Goal: Information Seeking & Learning: Learn about a topic

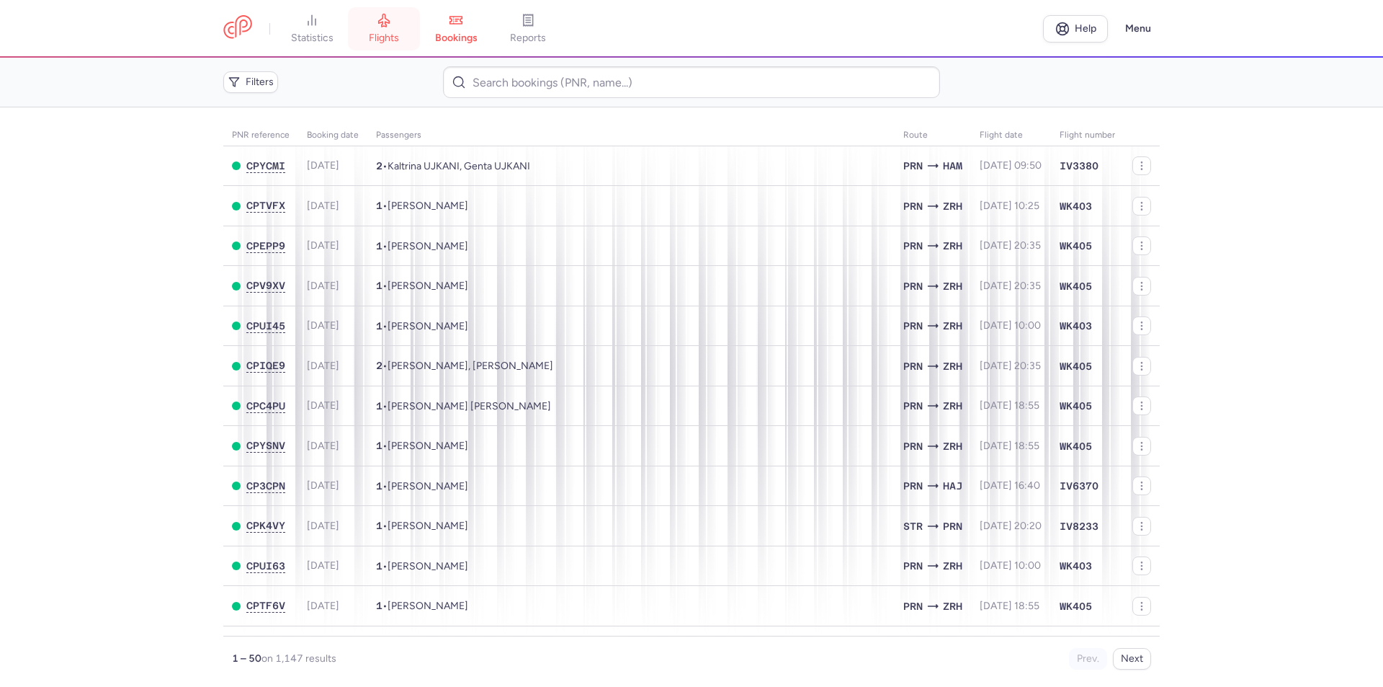
click at [379, 37] on span "flights" at bounding box center [384, 38] width 30 height 13
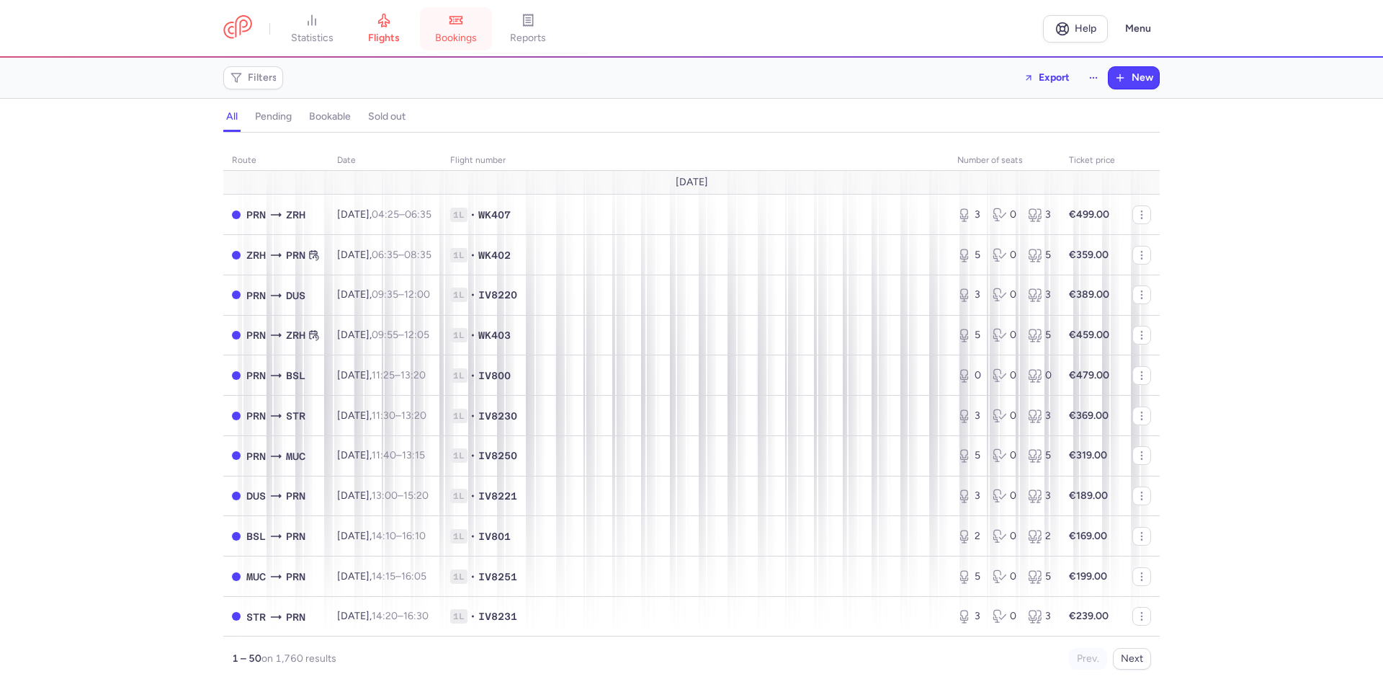
click at [463, 37] on span "bookings" at bounding box center [456, 38] width 42 height 13
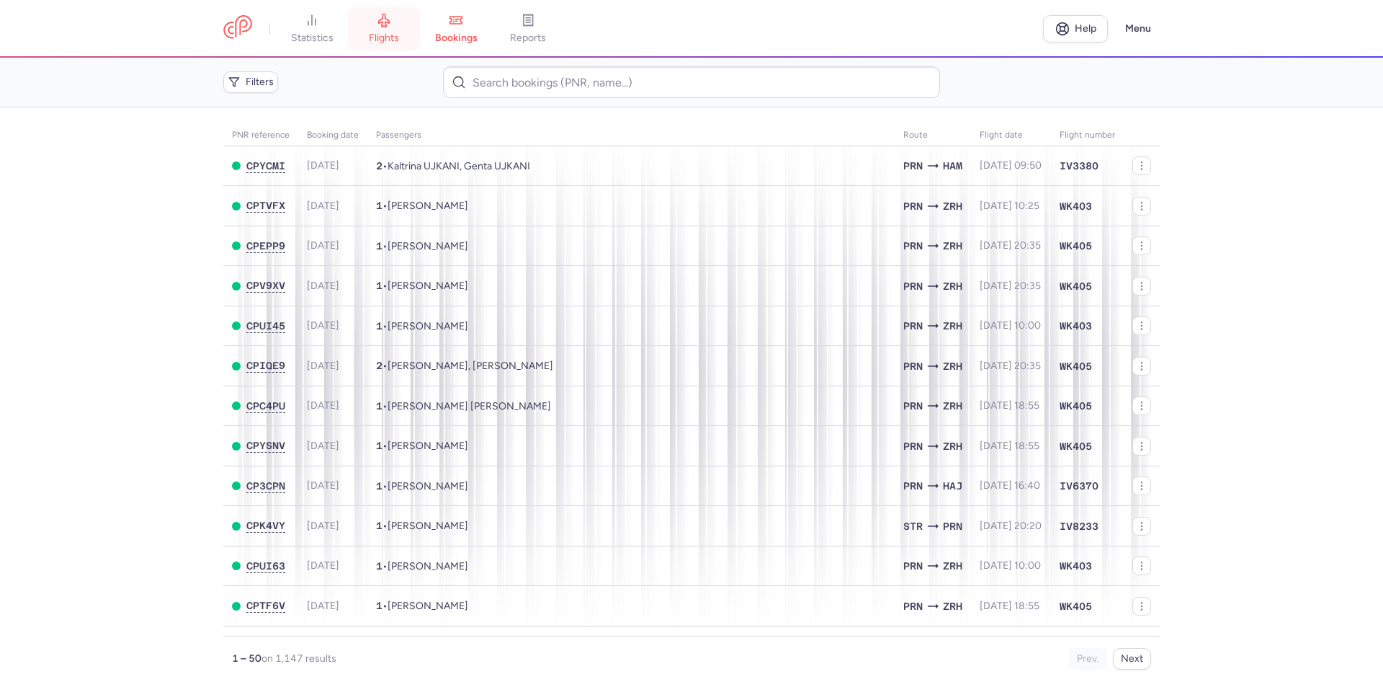
click at [395, 32] on span "flights" at bounding box center [384, 38] width 30 height 13
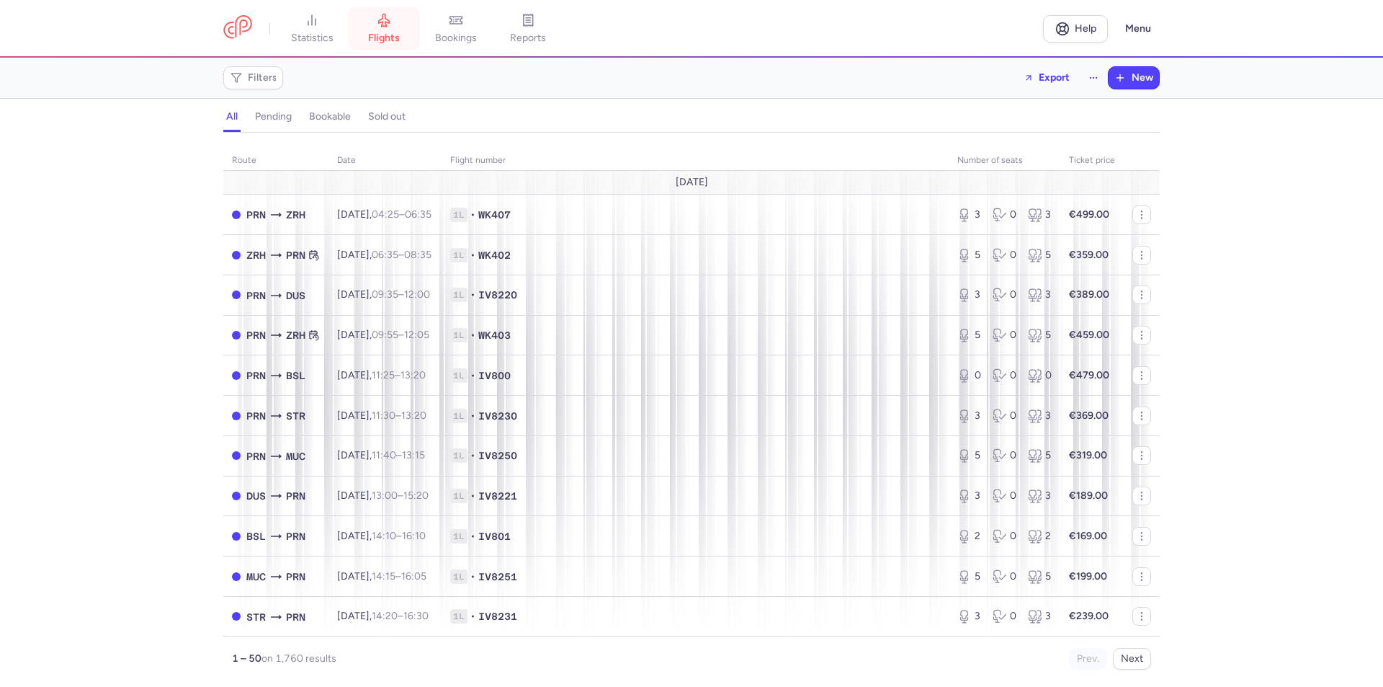
click at [384, 34] on span "flights" at bounding box center [384, 38] width 32 height 13
click at [269, 83] on span "Filters" at bounding box center [263, 78] width 30 height 12
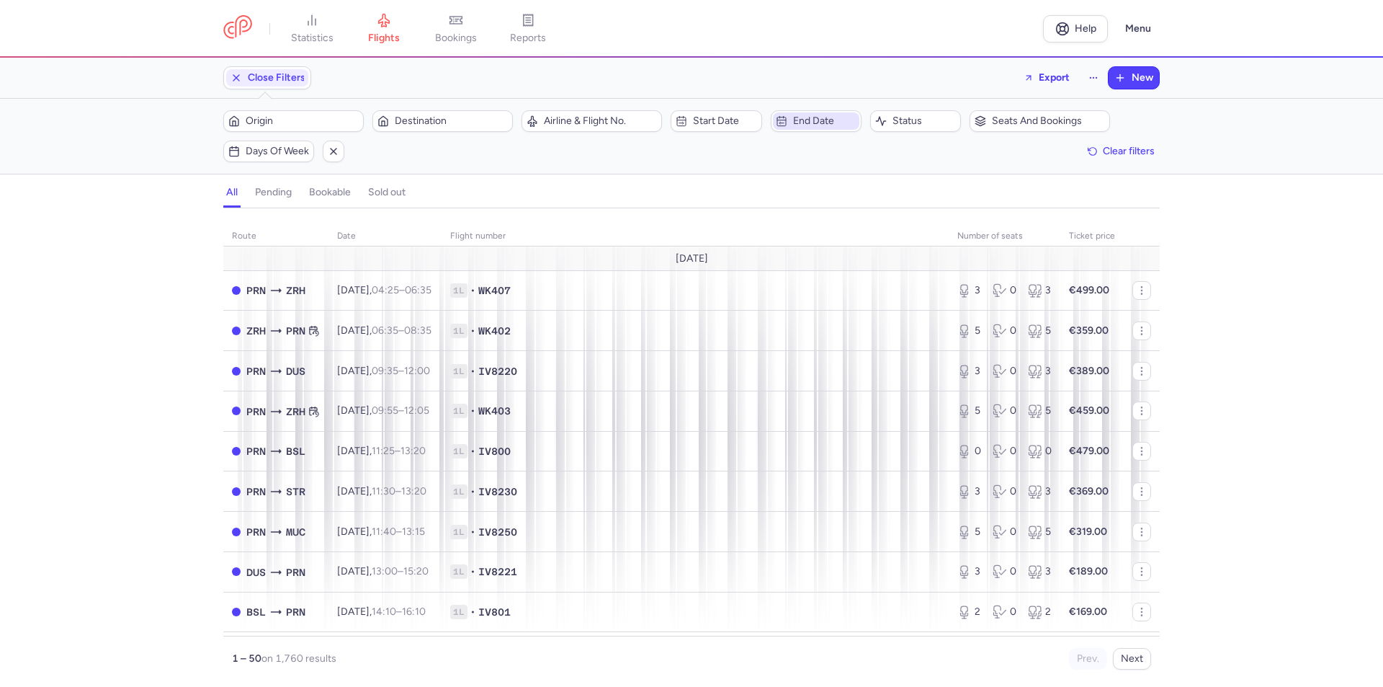
click at [814, 123] on span "End date" at bounding box center [824, 121] width 63 height 12
click at [854, 306] on span "13" at bounding box center [854, 303] width 10 height 12
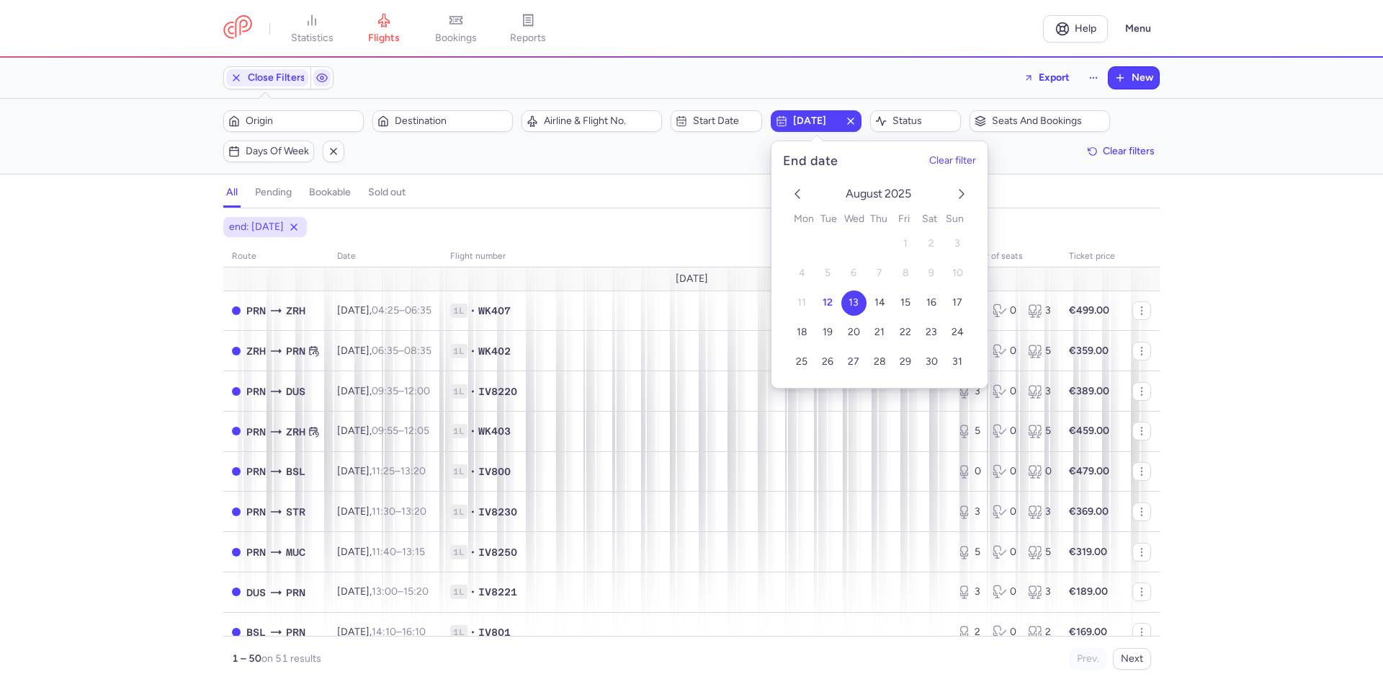
click at [600, 171] on div "Filters (1) – 51 results Origin Destination Airline & Flight No. Start date [DA…" at bounding box center [691, 136] width 1383 height 75
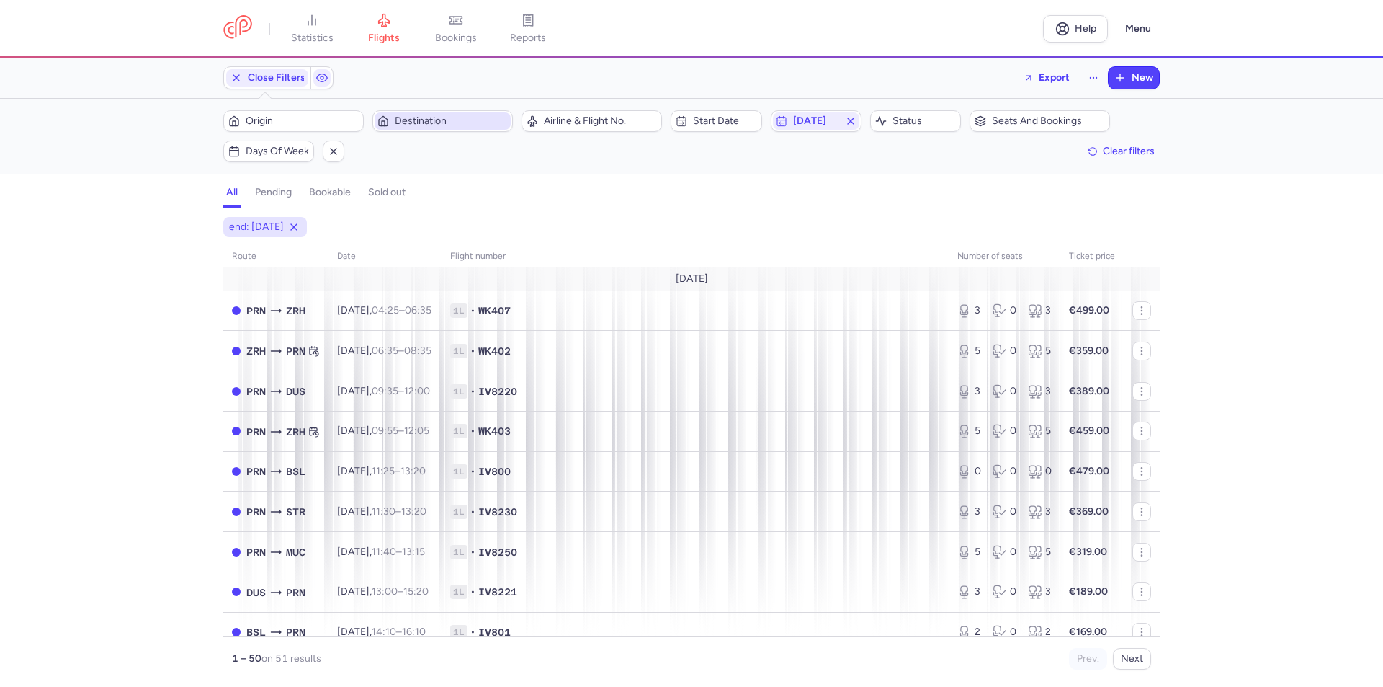
click at [436, 118] on span "Destination" at bounding box center [451, 121] width 113 height 12
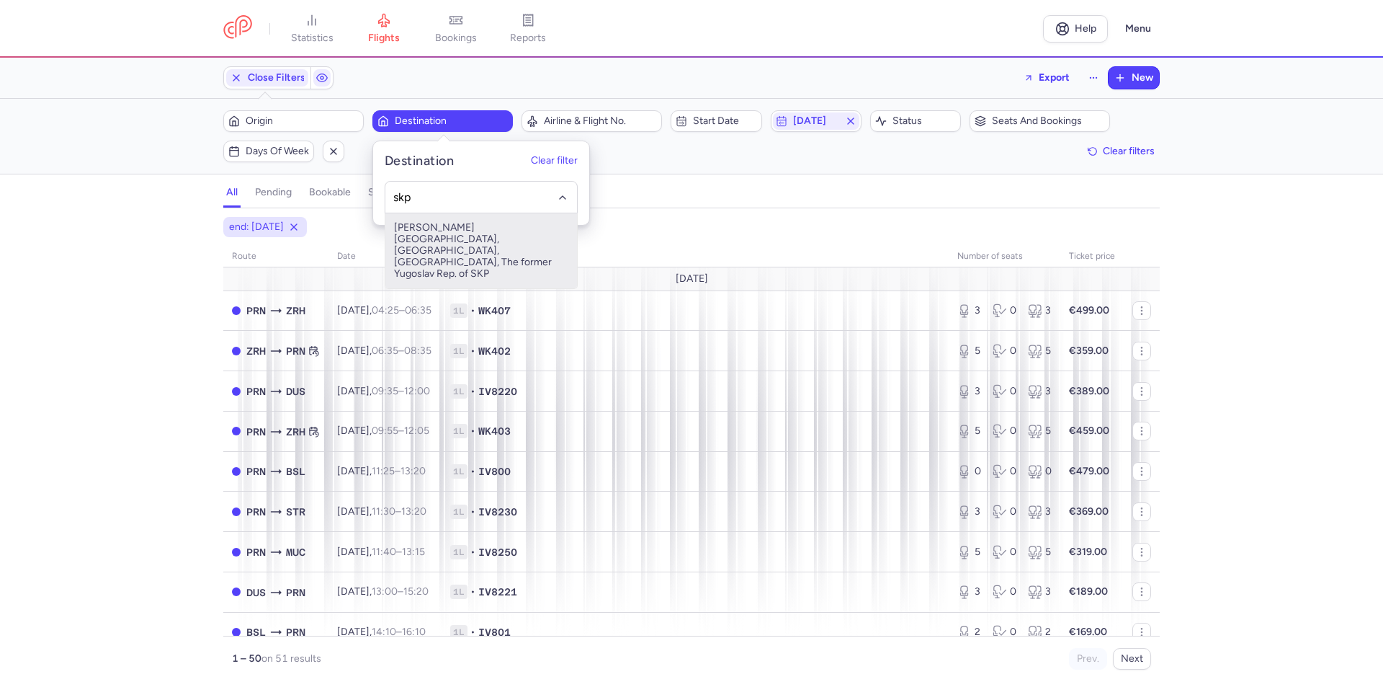
click at [465, 242] on span "[PERSON_NAME][GEOGRAPHIC_DATA], [GEOGRAPHIC_DATA], [GEOGRAPHIC_DATA], The forme…" at bounding box center [481, 250] width 192 height 75
type input "skp"
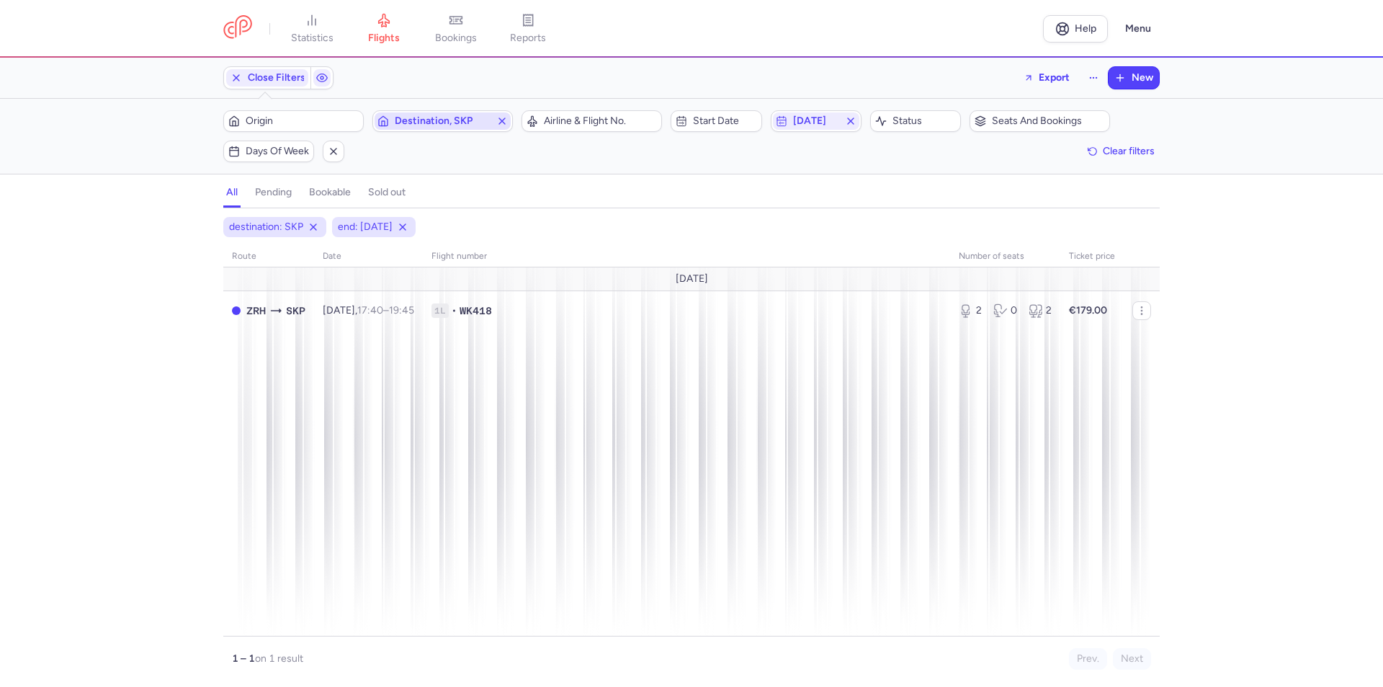
click at [502, 122] on line "button" at bounding box center [502, 121] width 6 height 6
